Goal: Transaction & Acquisition: Purchase product/service

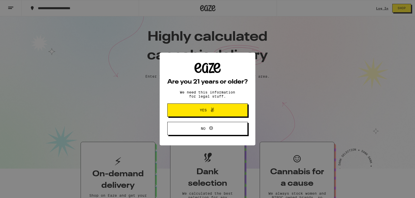
click at [191, 115] on button "Yes" at bounding box center [207, 110] width 80 height 13
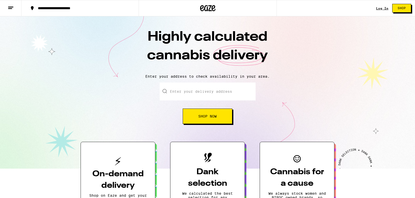
click at [193, 118] on button "Shop Now" at bounding box center [207, 116] width 50 height 15
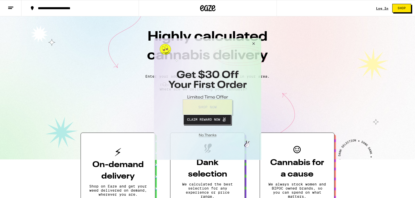
click at [205, 136] on button "Close Modal" at bounding box center [206, 134] width 104 height 8
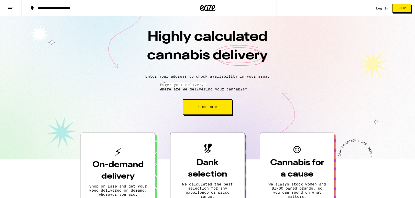
click at [201, 87] on input "Enter your delivery address" at bounding box center [182, 85] width 47 height 5
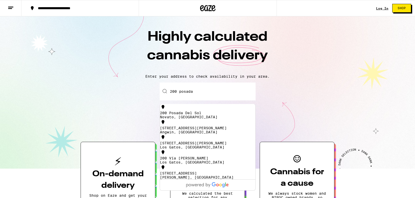
click at [176, 117] on div "Novato, [GEOGRAPHIC_DATA]" at bounding box center [207, 117] width 95 height 4
type input "[STREET_ADDRESS]"
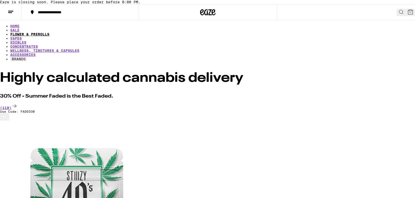
click at [49, 36] on link "FLOWER & PREROLLS" at bounding box center [29, 34] width 39 height 4
